Goal: Ask a question

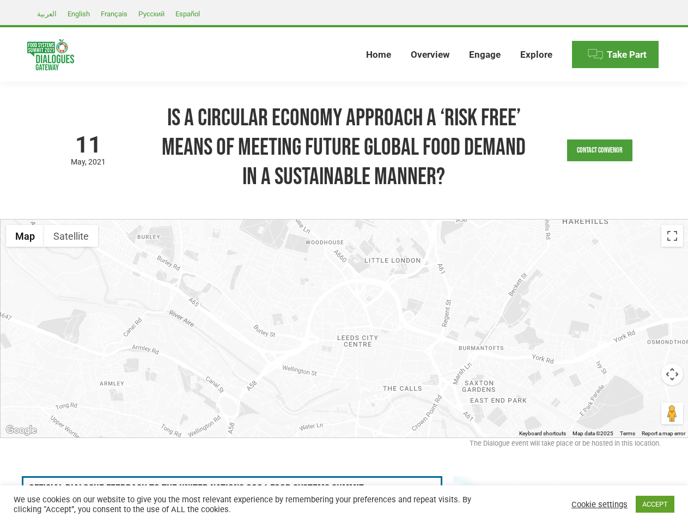
click at [344, 262] on div at bounding box center [345, 329] width 688 height 218
click at [600, 150] on link "Contact Convenor" at bounding box center [599, 151] width 65 height 22
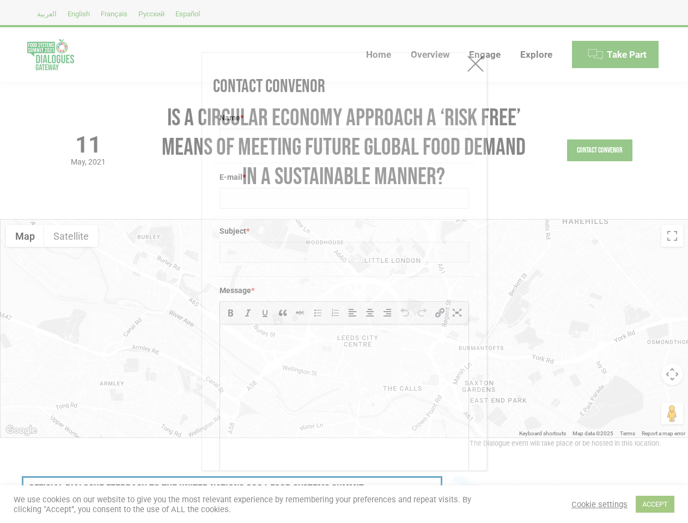
click at [349, 329] on html at bounding box center [344, 339] width 249 height 31
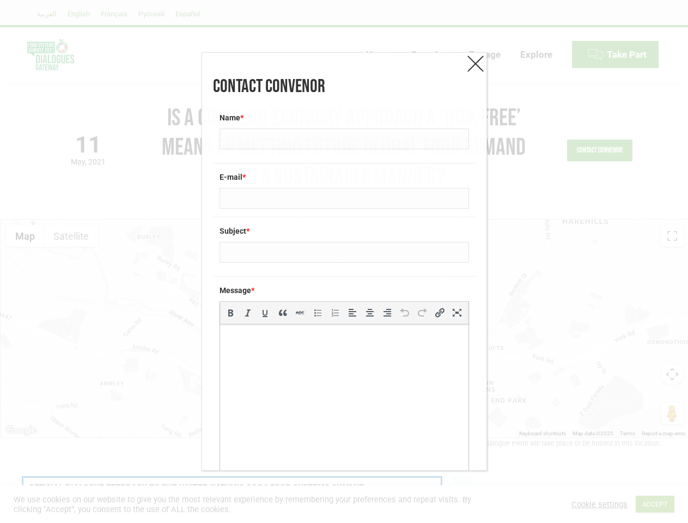
click at [349, 329] on html at bounding box center [344, 339] width 249 height 31
click at [25, 236] on div "Contact Convenor Name * E-mail * Subject * Message * p b i link b-quote del ins…" at bounding box center [344, 261] width 688 height 523
click at [71, 236] on div "Contact Convenor Name * E-mail * Subject * Message * p b i link b-quote del ins…" at bounding box center [344, 261] width 688 height 523
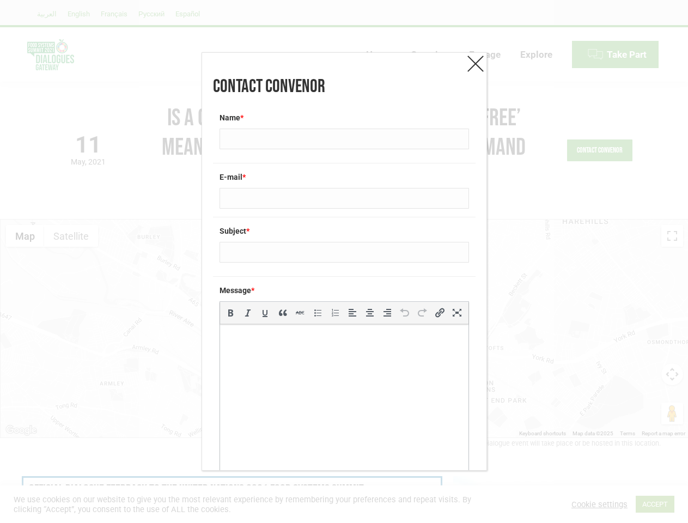
click at [71, 236] on div "Contact Convenor Name * E-mail * Subject * Message * p b i link b-quote del ins…" at bounding box center [344, 261] width 688 height 523
click at [673, 236] on div "Contact Convenor Name * E-mail * Subject * Message * p b i link b-quote del ins…" at bounding box center [344, 261] width 688 height 523
